Goal: Transaction & Acquisition: Purchase product/service

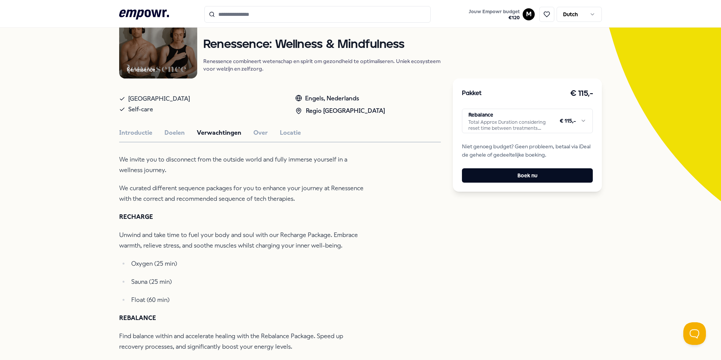
scroll to position [80, 0]
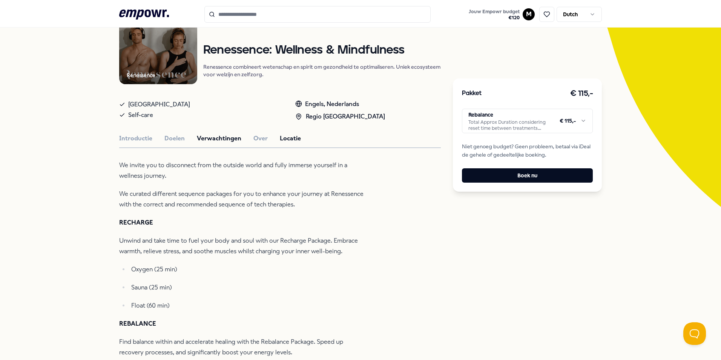
click at [284, 138] on button "Locatie" at bounding box center [290, 139] width 21 height 10
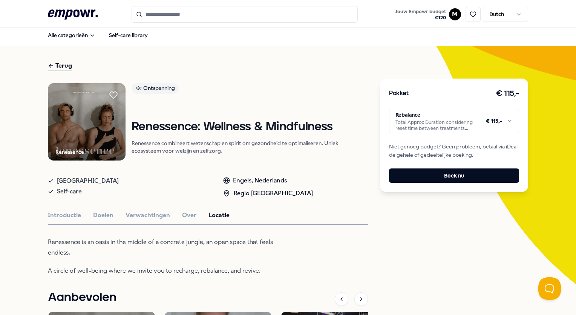
scroll to position [0, 0]
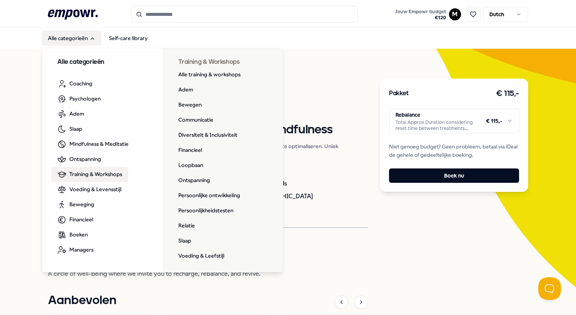
click at [93, 170] on span "Training & Workshops" at bounding box center [95, 174] width 53 height 8
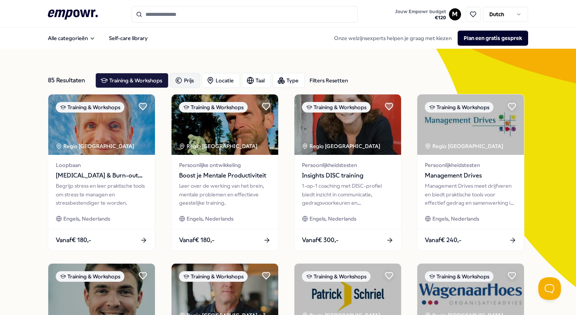
click at [187, 78] on div "Prijs" at bounding box center [185, 80] width 30 height 15
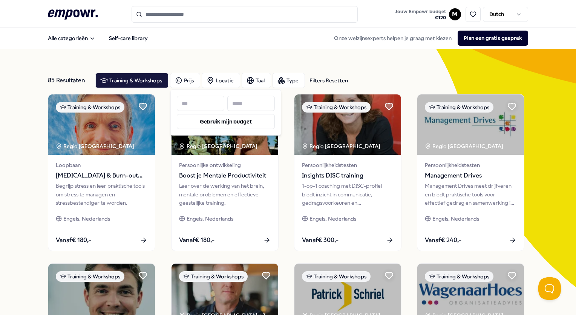
click at [238, 103] on input at bounding box center [251, 103] width 48 height 15
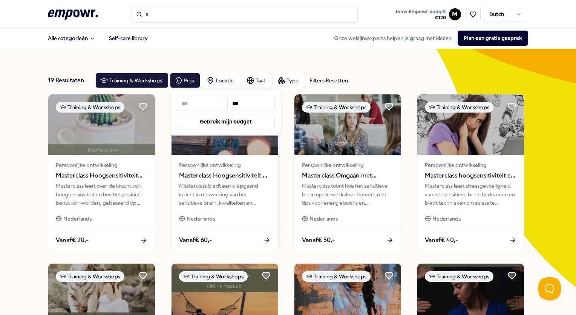
type input "***"
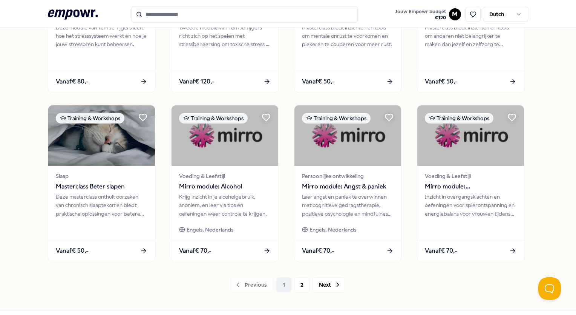
scroll to position [339, 0]
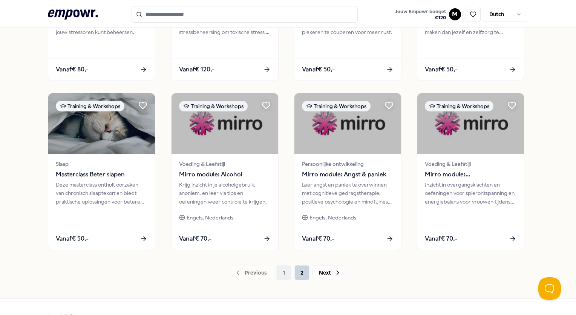
click at [299, 269] on button "2" at bounding box center [302, 272] width 15 height 15
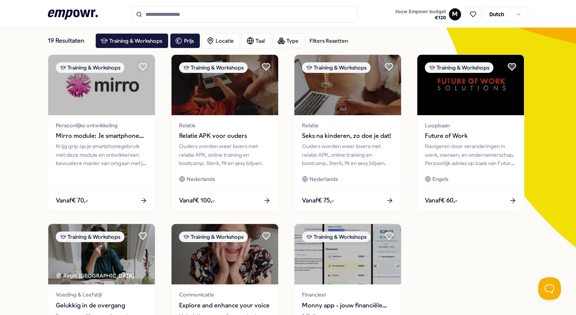
scroll to position [2, 0]
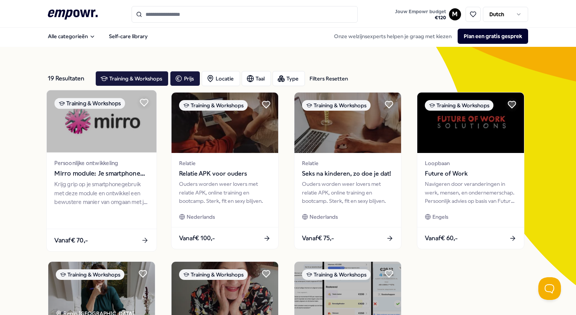
click at [123, 197] on div "Krijg grip op je smartphonegebruik met deze module en ontwikkel een bewustere m…" at bounding box center [102, 193] width 94 height 26
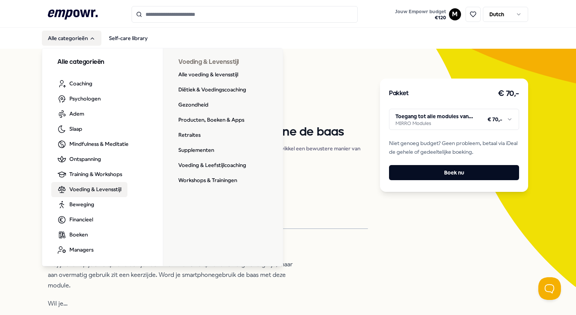
click at [78, 192] on span "Voeding & Levensstijl" at bounding box center [95, 189] width 52 height 8
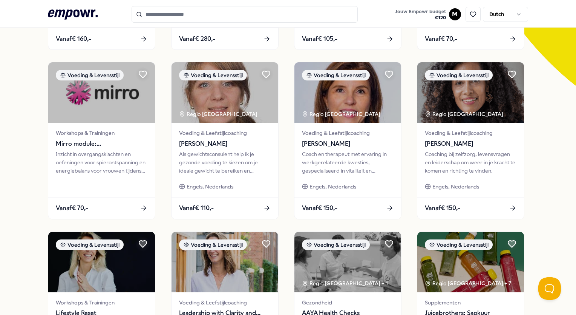
scroll to position [189, 0]
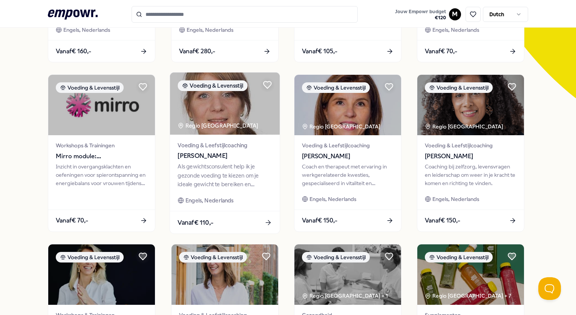
click at [234, 177] on div "Als gewichtsconsulent help ik je gezonde voeding te kiezen om je ideale gewicht…" at bounding box center [225, 175] width 94 height 26
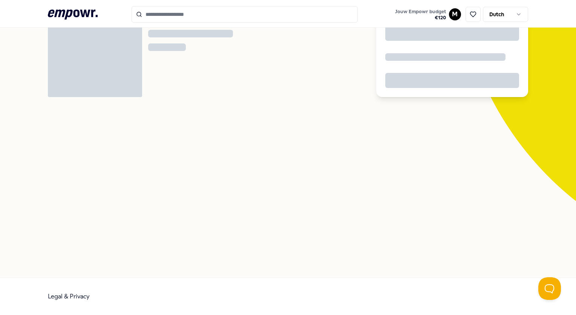
scroll to position [48, 0]
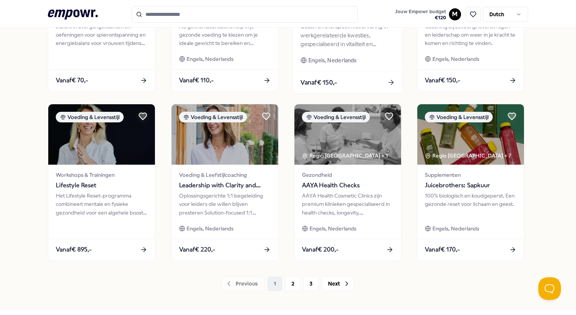
scroll to position [350, 0]
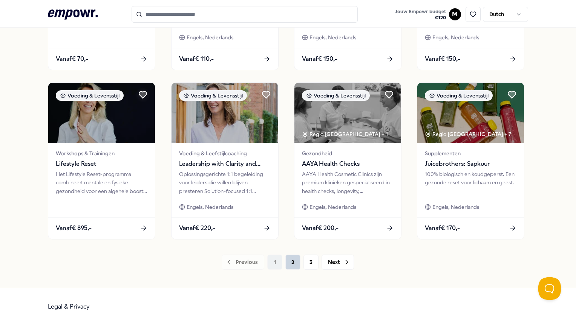
click at [289, 266] on button "2" at bounding box center [293, 261] width 15 height 15
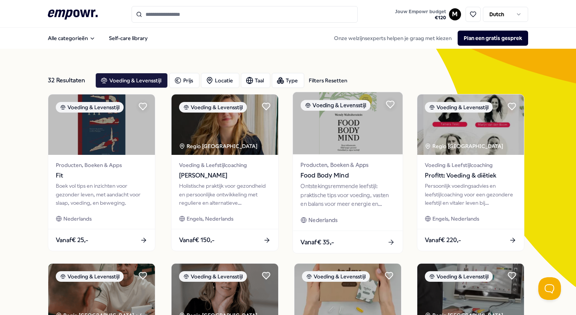
click at [335, 180] on span "Food Body Mind" at bounding box center [348, 175] width 94 height 10
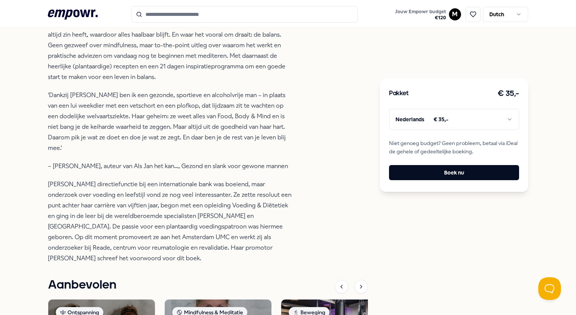
scroll to position [377, 0]
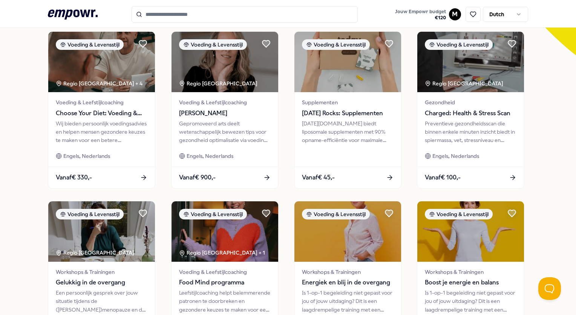
scroll to position [209, 0]
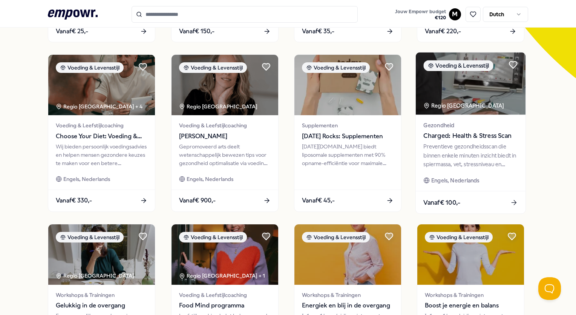
click at [484, 147] on div "Preventieve gezondheidsscan die binnen enkele minuten inzicht biedt in spiermas…" at bounding box center [471, 155] width 94 height 26
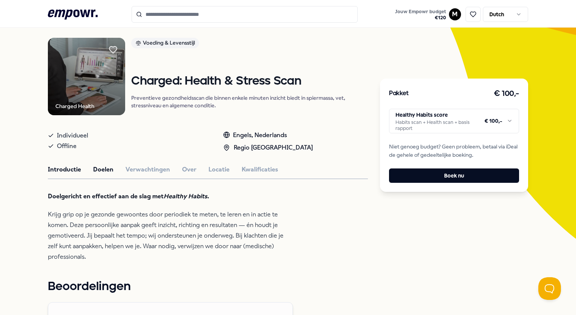
click at [103, 170] on button "Doelen" at bounding box center [103, 169] width 20 height 10
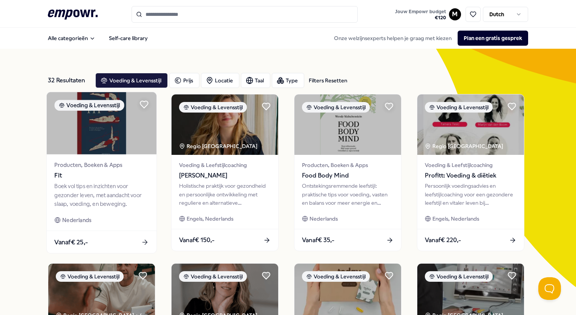
click at [111, 198] on div "Boek vol tips en inzichten voor gezonder leven, met aandacht voor slaap, voedin…" at bounding box center [102, 195] width 94 height 26
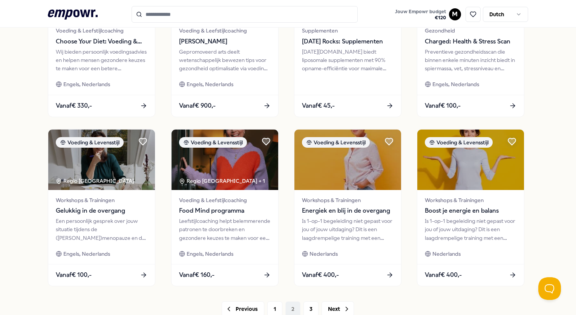
scroll to position [339, 0]
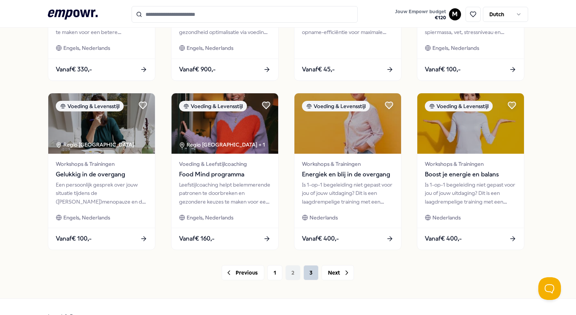
click at [311, 277] on button "3" at bounding box center [311, 272] width 15 height 15
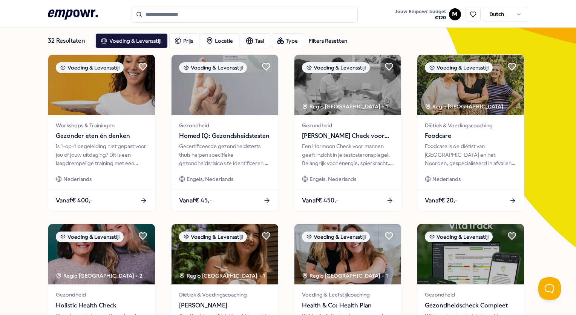
scroll to position [2, 0]
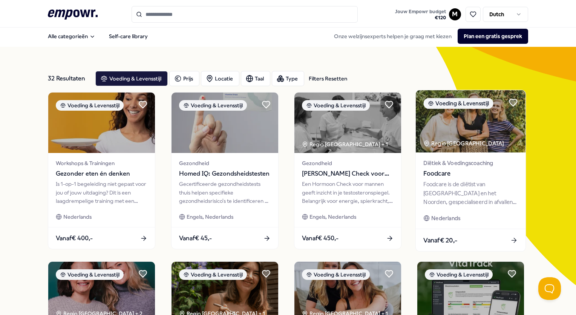
click at [477, 185] on div "Foodcare is de diëtist van [GEOGRAPHIC_DATA] en het Noorden, gespecialiseerd in…" at bounding box center [471, 193] width 94 height 26
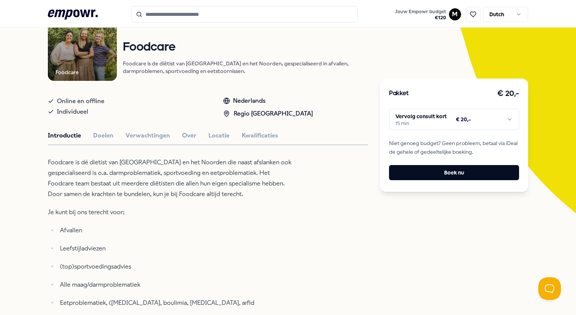
scroll to position [77, 0]
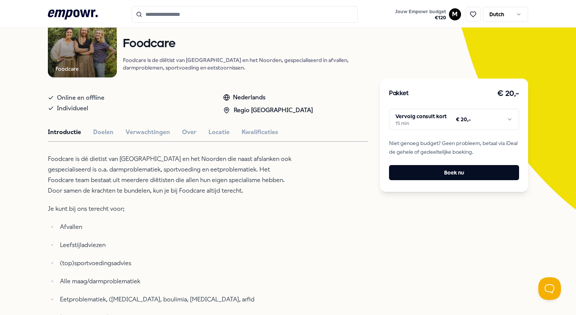
click at [448, 120] on html ".empowr-logo_svg__cls-1{fill:#03032f} Jouw Empowr budget € 120 M Dutch Alle cat…" at bounding box center [288, 157] width 576 height 315
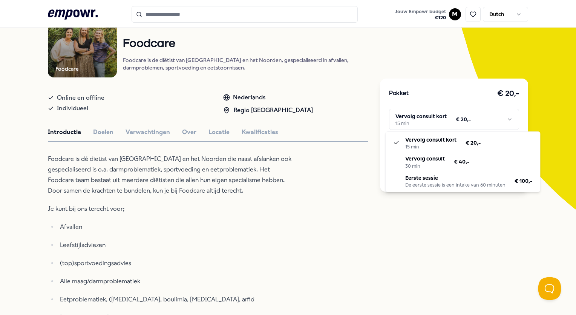
click at [345, 181] on html ".empowr-logo_svg__cls-1{fill:#03032f} Jouw Empowr budget € 120 M Dutch Alle cat…" at bounding box center [288, 157] width 576 height 315
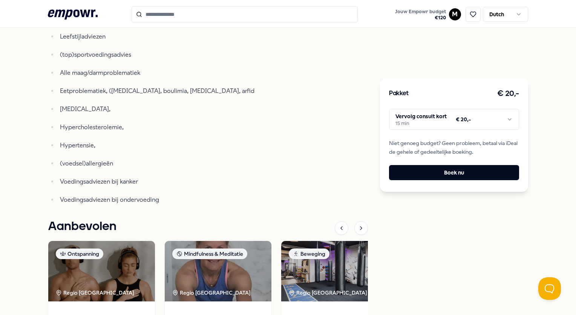
scroll to position [304, 0]
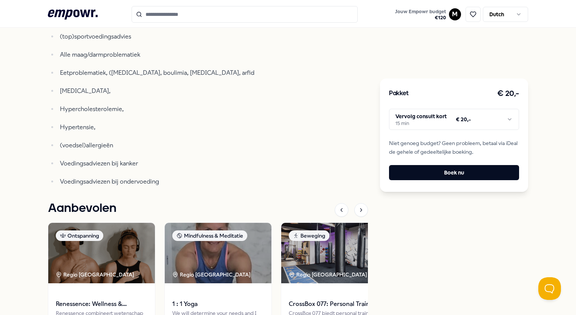
scroll to position [190, 0]
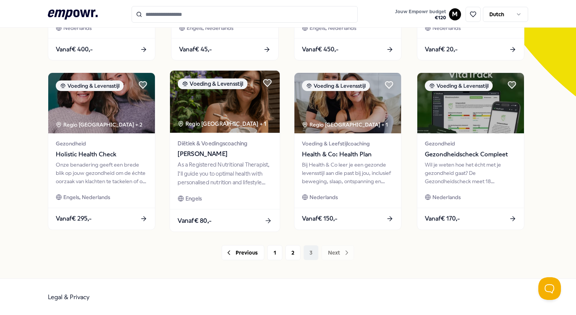
click at [199, 179] on div "As a Registered Nutritional Therapist, I'll guide you to optimal health with pe…" at bounding box center [225, 173] width 94 height 26
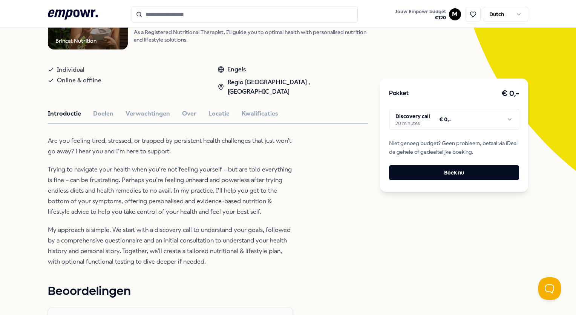
scroll to position [124, 0]
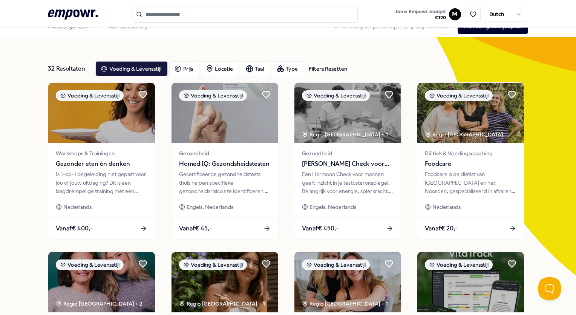
scroll to position [11, 0]
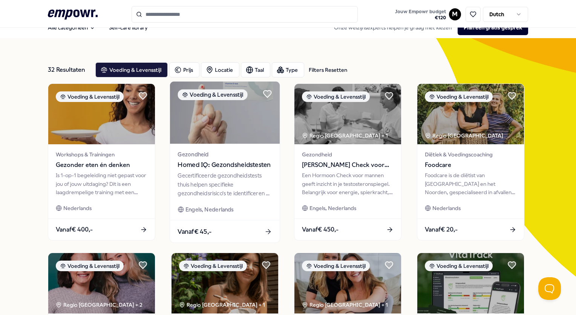
click at [247, 188] on div "Gecertificeerde gezondheidstests thuis helpen specifieke gezondheidsrisico's te…" at bounding box center [225, 184] width 94 height 26
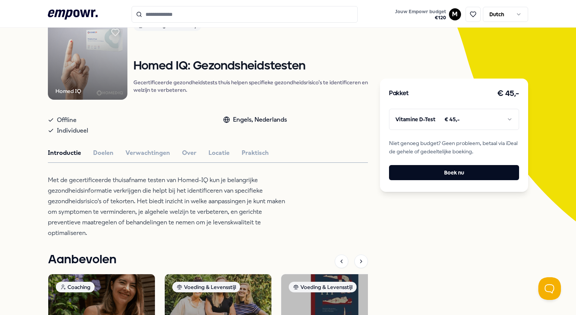
scroll to position [48, 0]
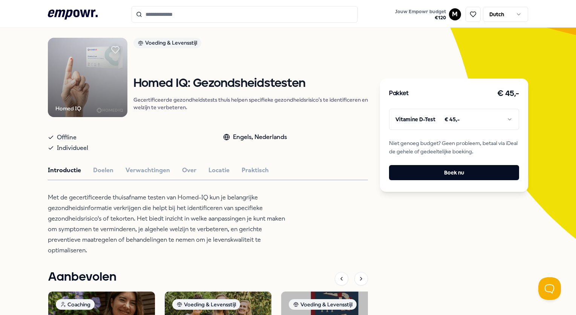
click at [445, 120] on html ".empowr-logo_svg__cls-1{fill:#03032f} Jouw Empowr budget € 120 M Dutch Alle cat…" at bounding box center [288, 157] width 576 height 315
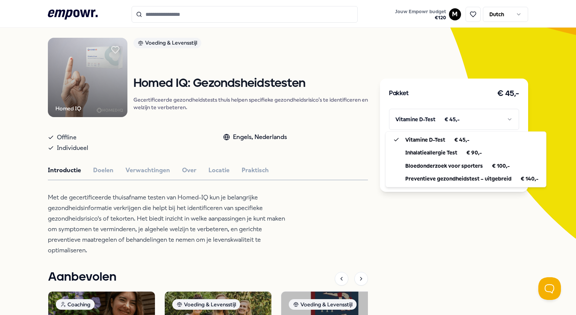
click at [104, 167] on html ".empowr-logo_svg__cls-1{fill:#03032f} Jouw Empowr budget € 120 M Dutch Alle cat…" at bounding box center [288, 157] width 576 height 315
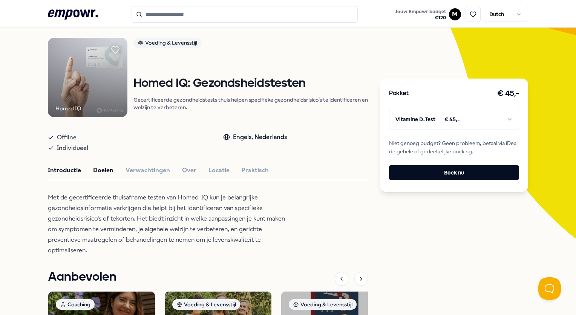
click at [104, 168] on button "Doelen" at bounding box center [103, 170] width 20 height 10
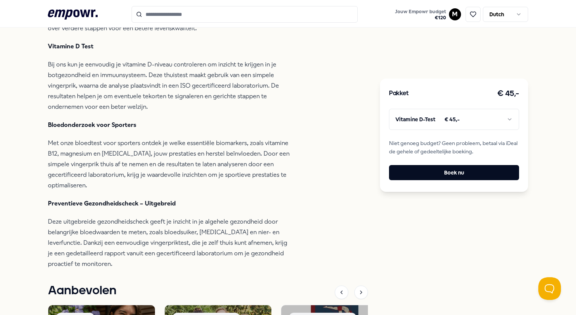
scroll to position [312, 0]
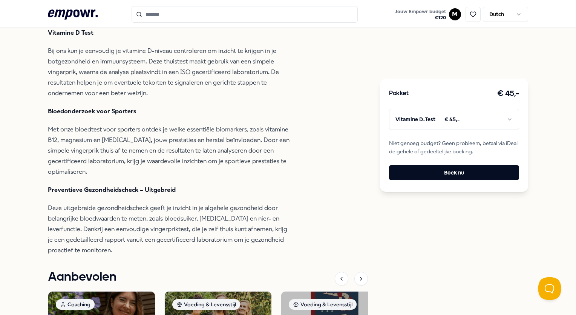
click at [444, 125] on html ".empowr-logo_svg__cls-1{fill:#03032f} Jouw Empowr budget € 120 M Dutch Alle cat…" at bounding box center [288, 157] width 576 height 315
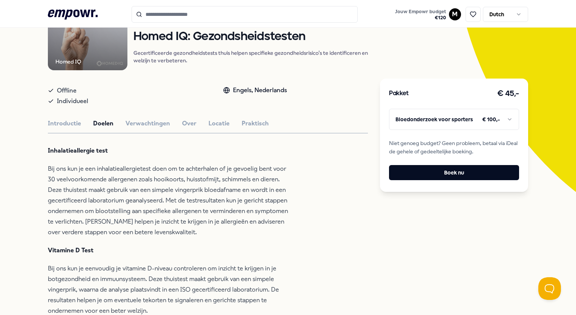
scroll to position [86, 0]
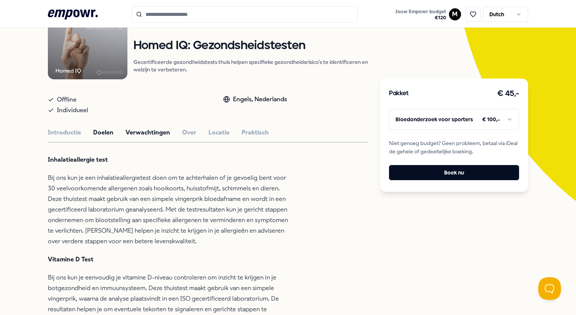
click at [144, 133] on button "Verwachtingen" at bounding box center [148, 132] width 45 height 10
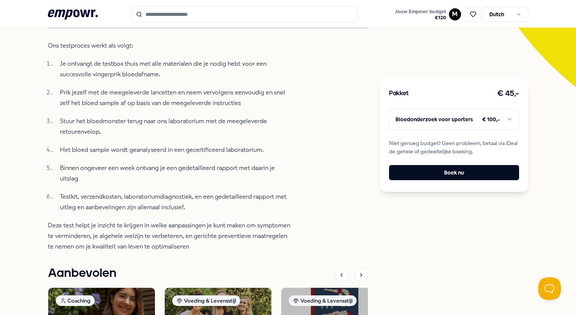
scroll to position [87, 0]
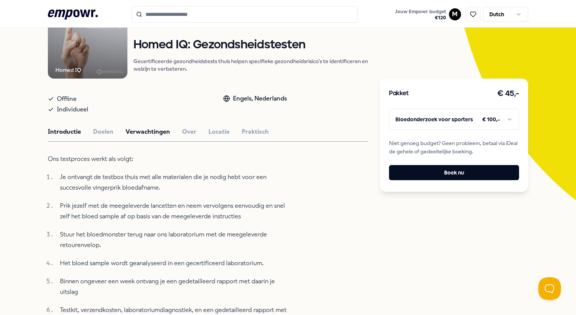
click at [64, 128] on button "Introductie" at bounding box center [64, 132] width 33 height 10
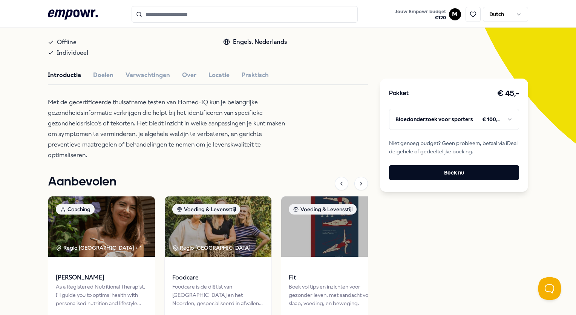
scroll to position [124, 0]
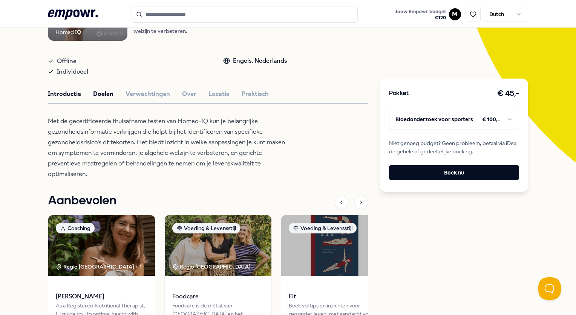
click at [102, 93] on button "Doelen" at bounding box center [103, 94] width 20 height 10
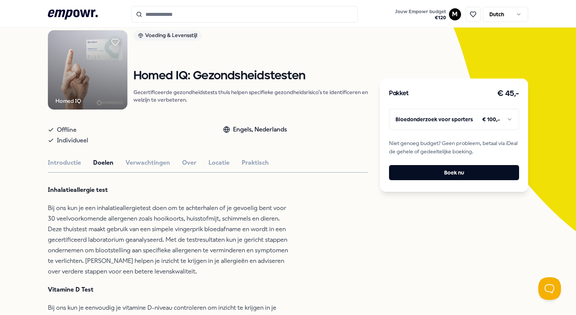
scroll to position [49, 0]
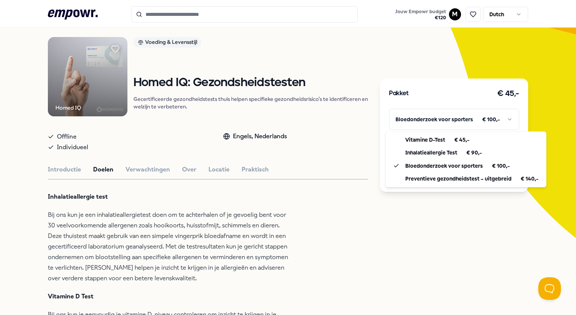
click at [475, 121] on html ".empowr-logo_svg__cls-1{fill:#03032f} Jouw Empowr budget € 120 M Dutch Alle cat…" at bounding box center [288, 157] width 576 height 315
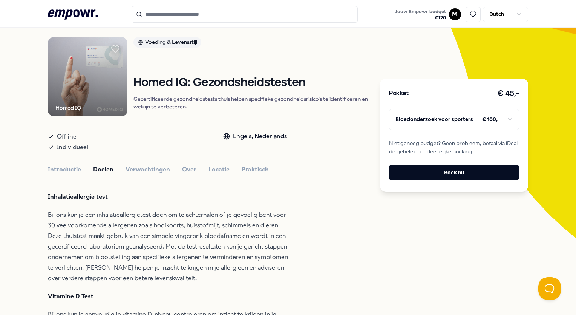
click at [486, 206] on html ".empowr-logo_svg__cls-1{fill:#03032f} Jouw Empowr budget € 120 M Dutch Alle cat…" at bounding box center [288, 157] width 576 height 315
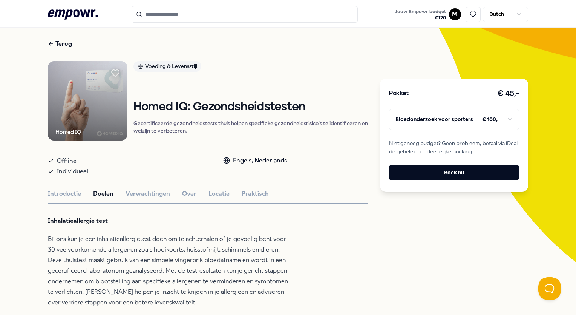
scroll to position [38, 0]
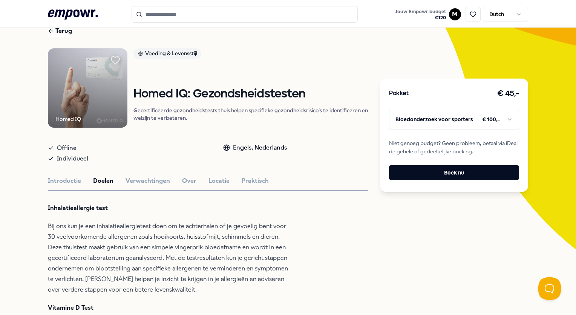
click at [111, 60] on icon at bounding box center [115, 61] width 8 height 8
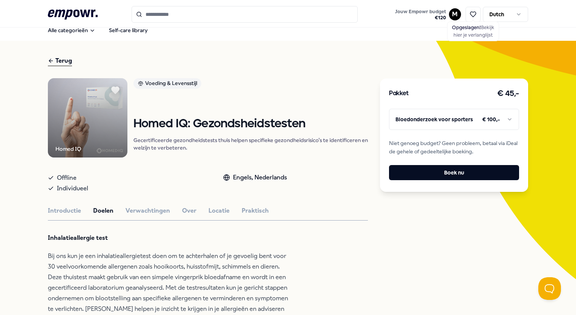
scroll to position [0, 0]
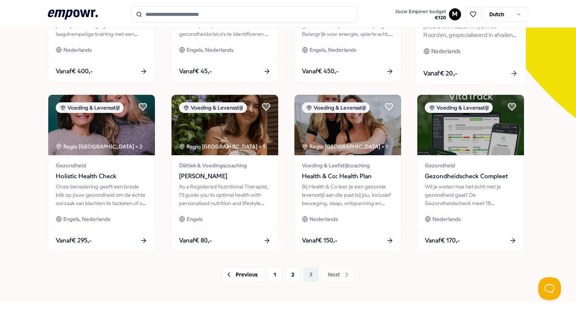
scroll to position [189, 0]
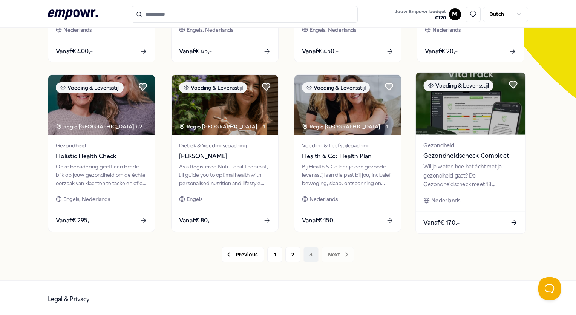
click at [441, 174] on div "Wil je weten hoe het écht met je gezondheid gaat? De Gezondheidscheck meet 18 b…" at bounding box center [471, 175] width 94 height 26
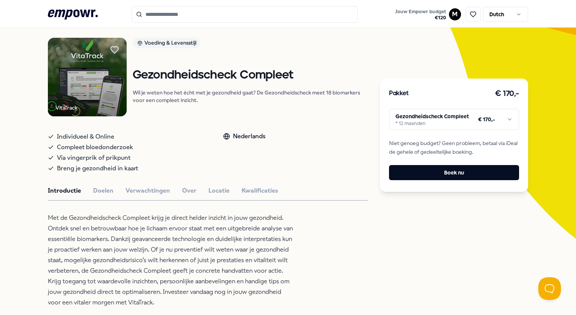
click at [406, 120] on html ".empowr-logo_svg__cls-1{fill:#03032f} Jouw Empowr budget € 120 M Dutch Alle cat…" at bounding box center [288, 157] width 576 height 315
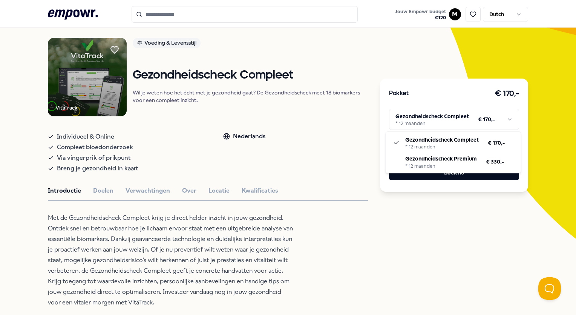
click at [380, 223] on html ".empowr-logo_svg__cls-1{fill:#03032f} Jouw Empowr budget € 120 M Dutch Alle cat…" at bounding box center [288, 157] width 576 height 315
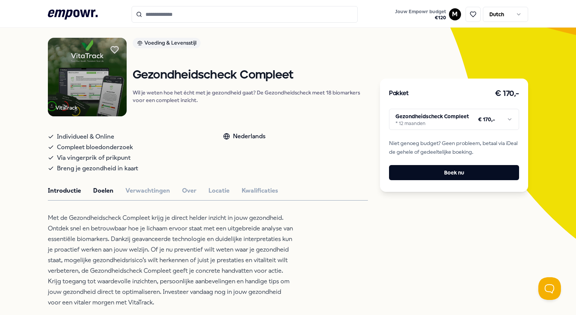
click at [100, 191] on button "Doelen" at bounding box center [103, 191] width 20 height 10
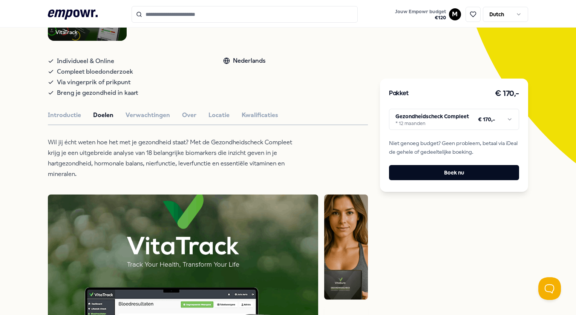
scroll to position [0, 0]
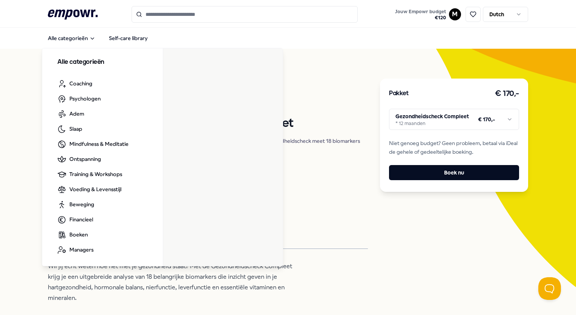
click at [72, 11] on icon ".empowr-logo_svg__cls-1{fill:#03032f}" at bounding box center [73, 15] width 50 height 14
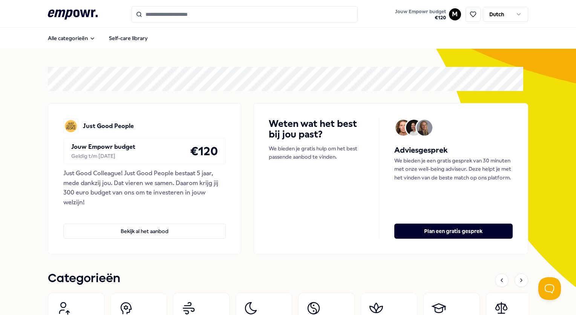
click at [72, 11] on icon ".empowr-logo_svg__cls-1{fill:#03032f}" at bounding box center [73, 15] width 50 height 14
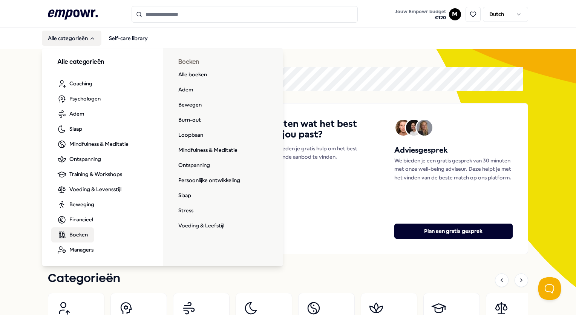
click at [74, 234] on span "Boeken" at bounding box center [78, 234] width 18 height 8
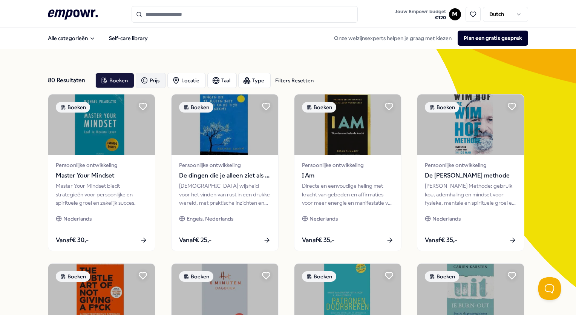
click at [159, 84] on div "Prijs" at bounding box center [151, 80] width 30 height 15
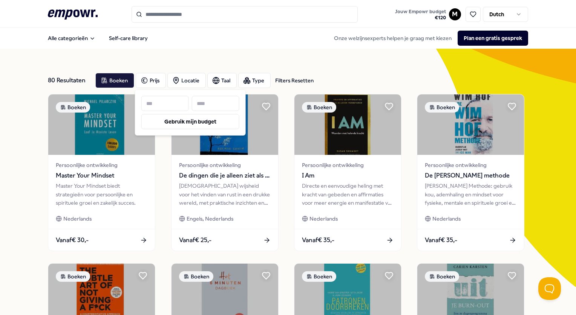
click at [207, 105] on input at bounding box center [216, 103] width 48 height 15
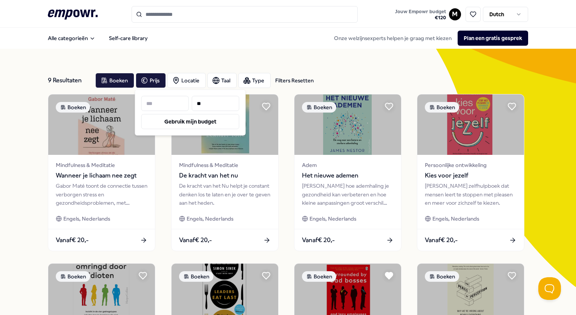
type input "**"
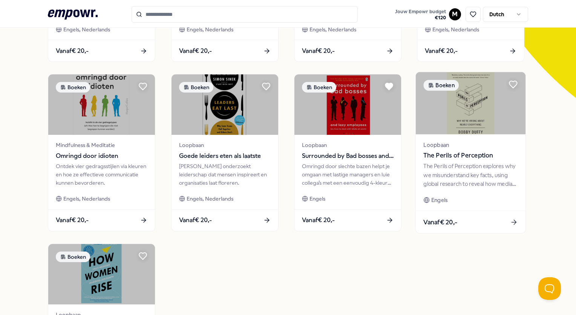
scroll to position [189, 0]
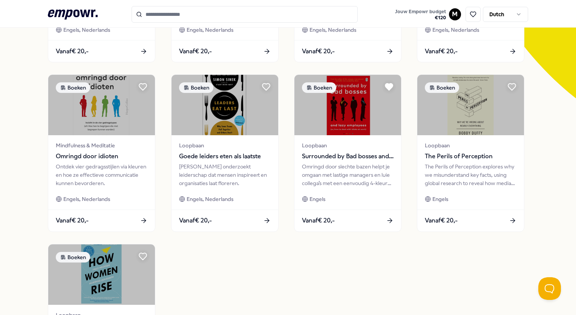
click at [448, 13] on html ".empowr-logo_svg__cls-1{fill:#03032f} Jouw Empowr budget € 120 M Dutch Alle cat…" at bounding box center [288, 157] width 576 height 315
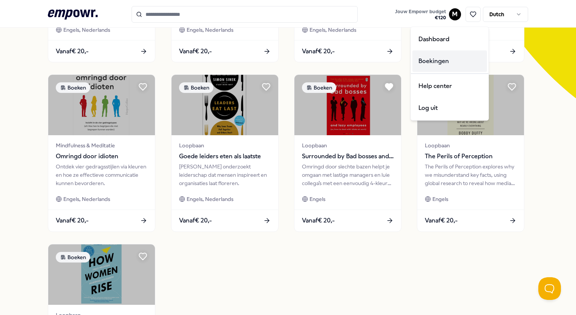
click at [434, 58] on div "Boekingen" at bounding box center [450, 61] width 75 height 22
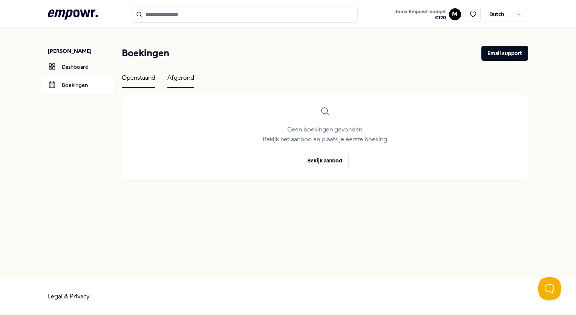
click at [171, 80] on div "Afgerond" at bounding box center [180, 80] width 27 height 15
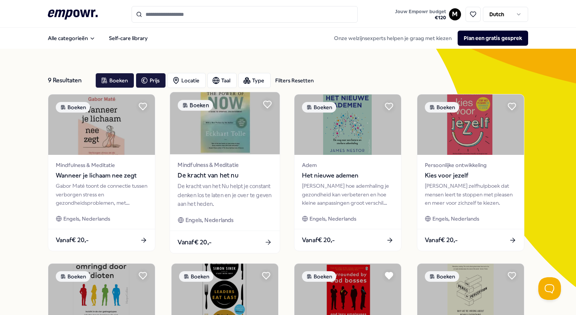
click at [249, 194] on div "De kracht van het Nu helpt je constant denken los te laten en je over te geven …" at bounding box center [225, 195] width 94 height 26
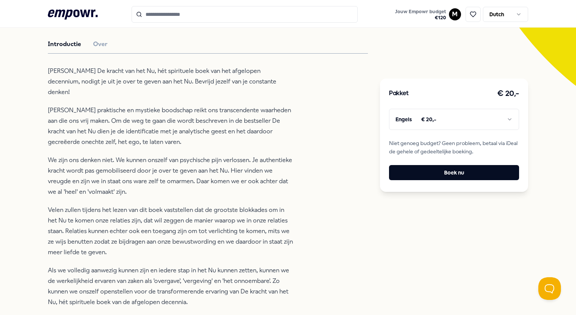
scroll to position [189, 0]
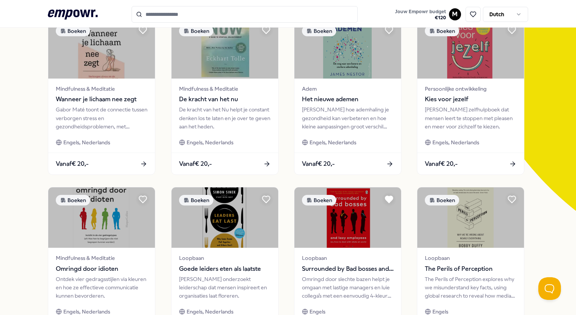
scroll to position [75, 0]
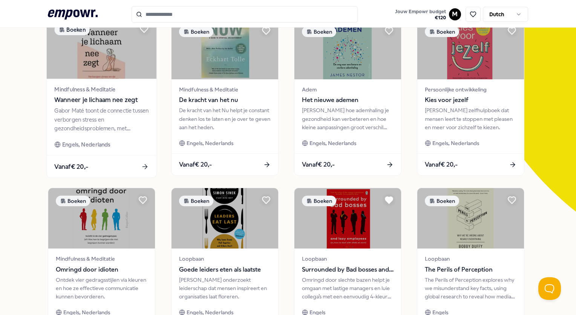
click at [100, 107] on div "Gabor Maté toont de connectie tussen verborgen stress en gezondheidsproblemen, …" at bounding box center [102, 119] width 94 height 26
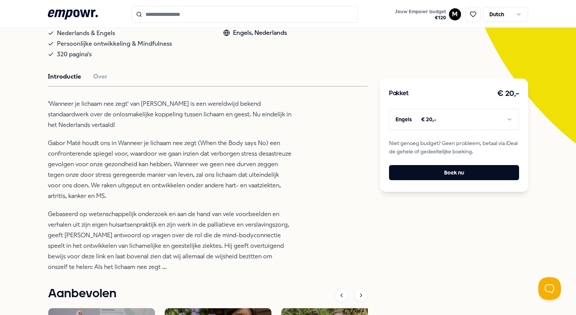
scroll to position [161, 0]
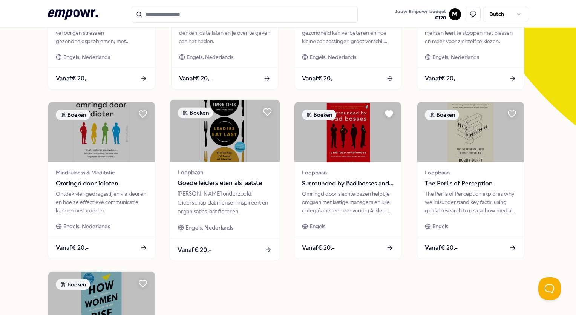
scroll to position [11, 0]
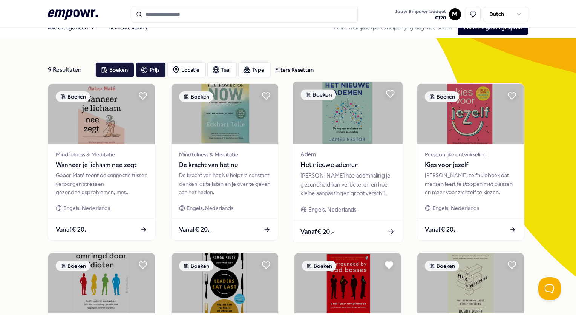
click at [318, 161] on span "Het nieuwe ademen" at bounding box center [348, 165] width 94 height 10
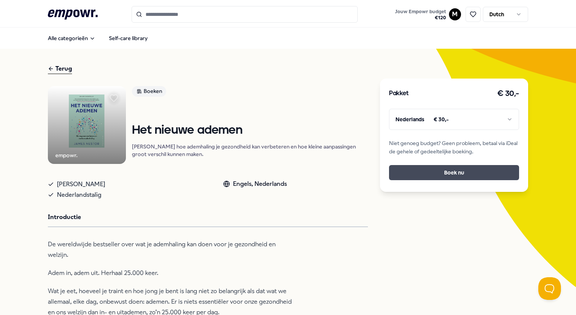
click at [418, 172] on button "Boek nu" at bounding box center [454, 172] width 130 height 15
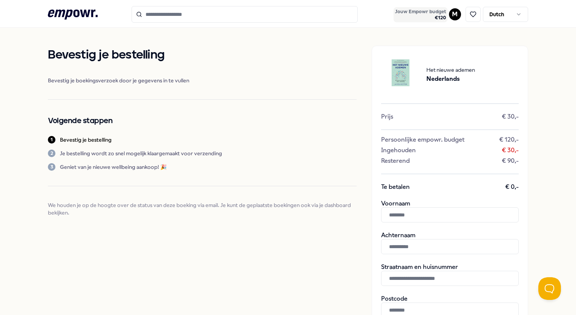
click at [434, 14] on span "Jouw Empowr budget" at bounding box center [420, 12] width 51 height 6
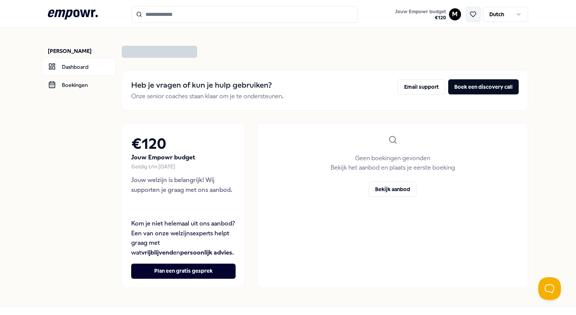
click at [470, 14] on icon at bounding box center [473, 14] width 7 height 7
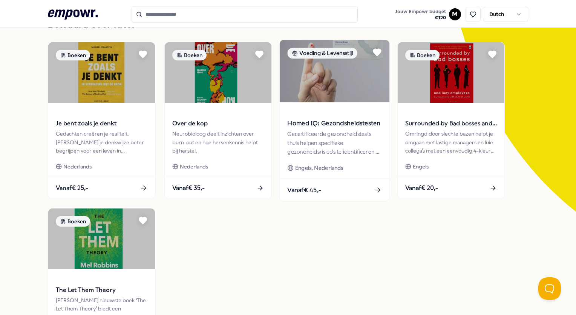
click at [326, 136] on div "Gecertificeerde gezondheidstests thuis helpen specifieke gezondheidsrisico's te…" at bounding box center [335, 143] width 94 height 26
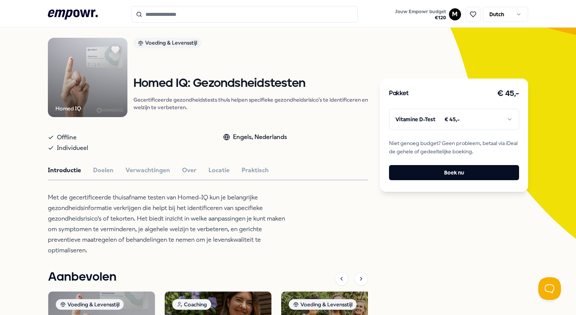
click at [424, 119] on html ".empowr-logo_svg__cls-1{fill:#03032f} Jouw Empowr budget € 120 M Dutch Alle cat…" at bounding box center [288, 157] width 576 height 315
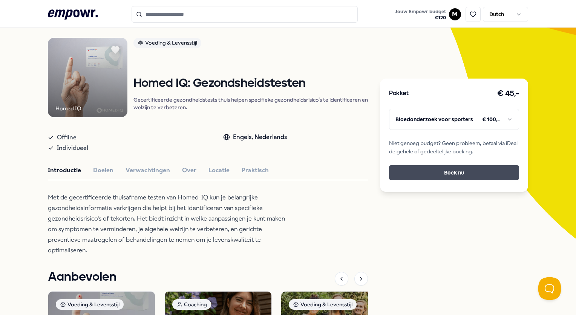
click at [441, 172] on button "Boek nu" at bounding box center [454, 172] width 130 height 15
